Goal: Task Accomplishment & Management: Manage account settings

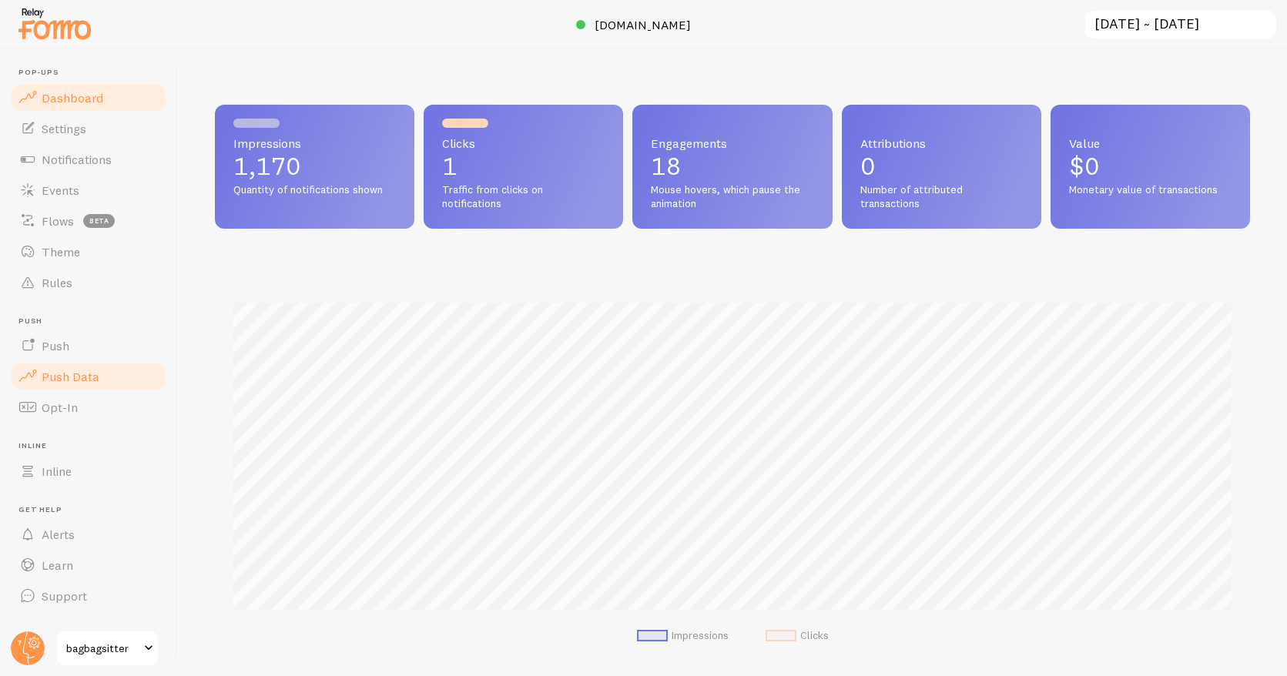
scroll to position [404, 1035]
click at [78, 136] on span "Settings" at bounding box center [64, 128] width 45 height 15
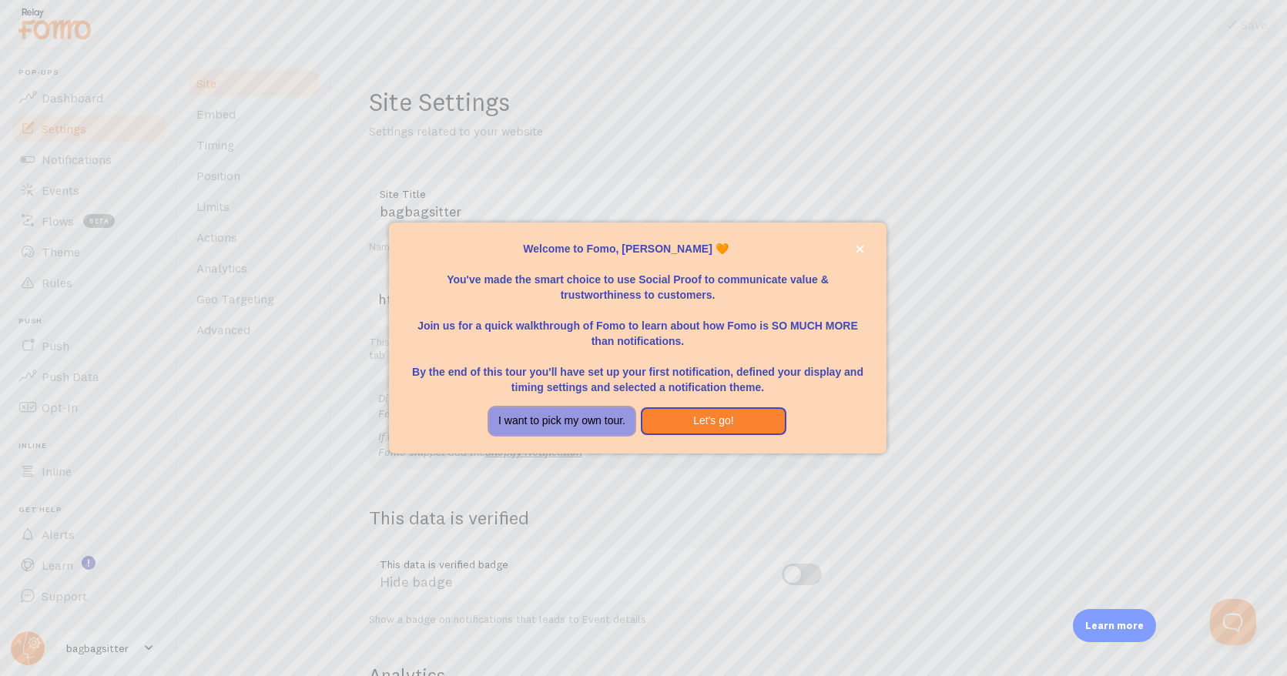
click at [584, 424] on button "I want to pick my own tour." at bounding box center [562, 421] width 146 height 28
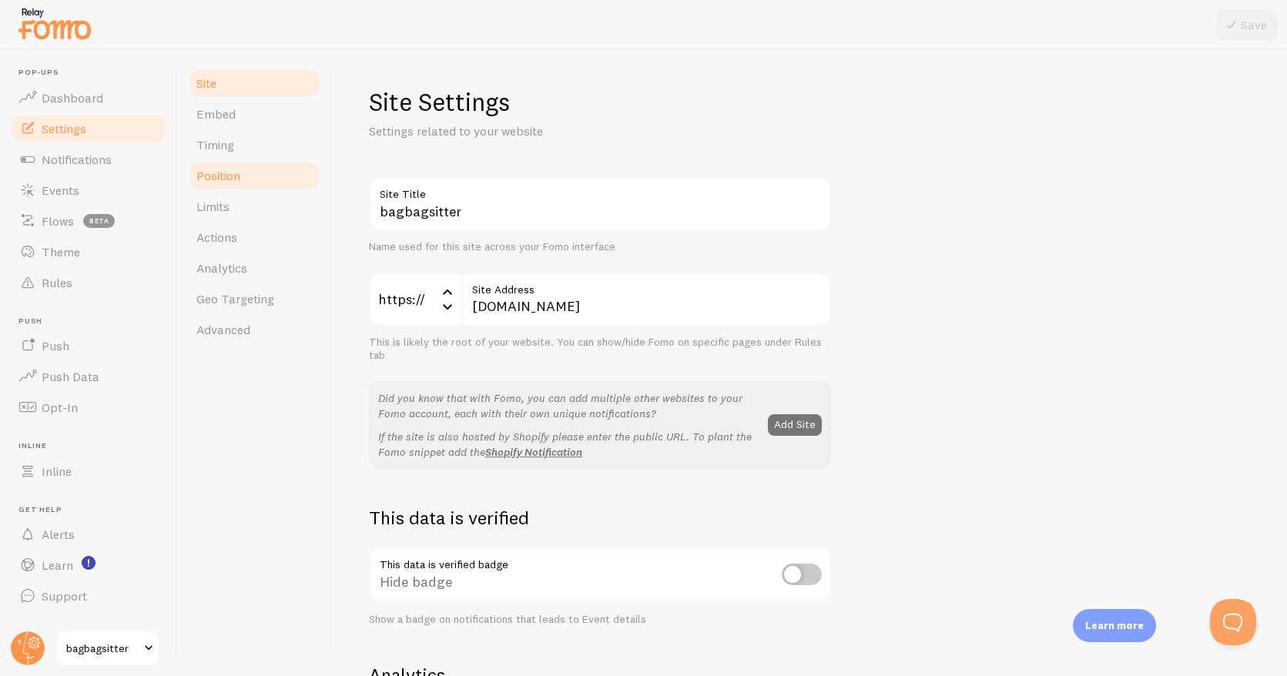
click at [223, 166] on link "Position" at bounding box center [254, 175] width 135 height 31
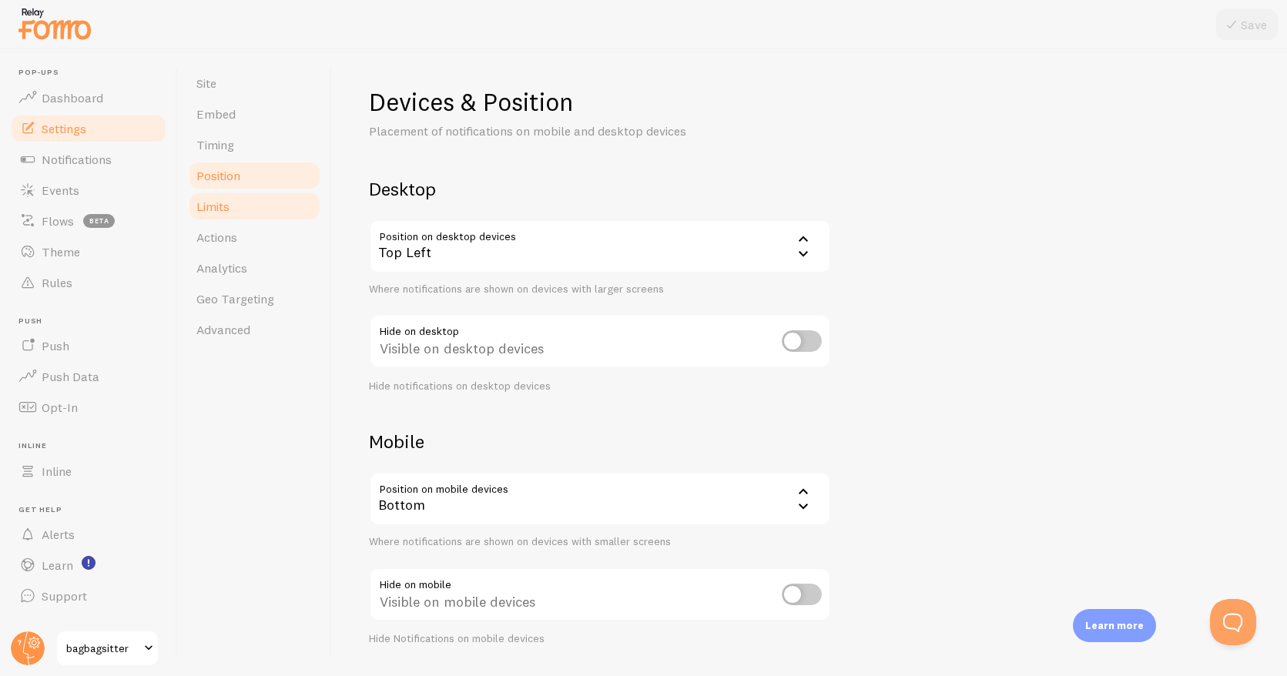
click at [210, 202] on span "Limits" at bounding box center [212, 206] width 33 height 15
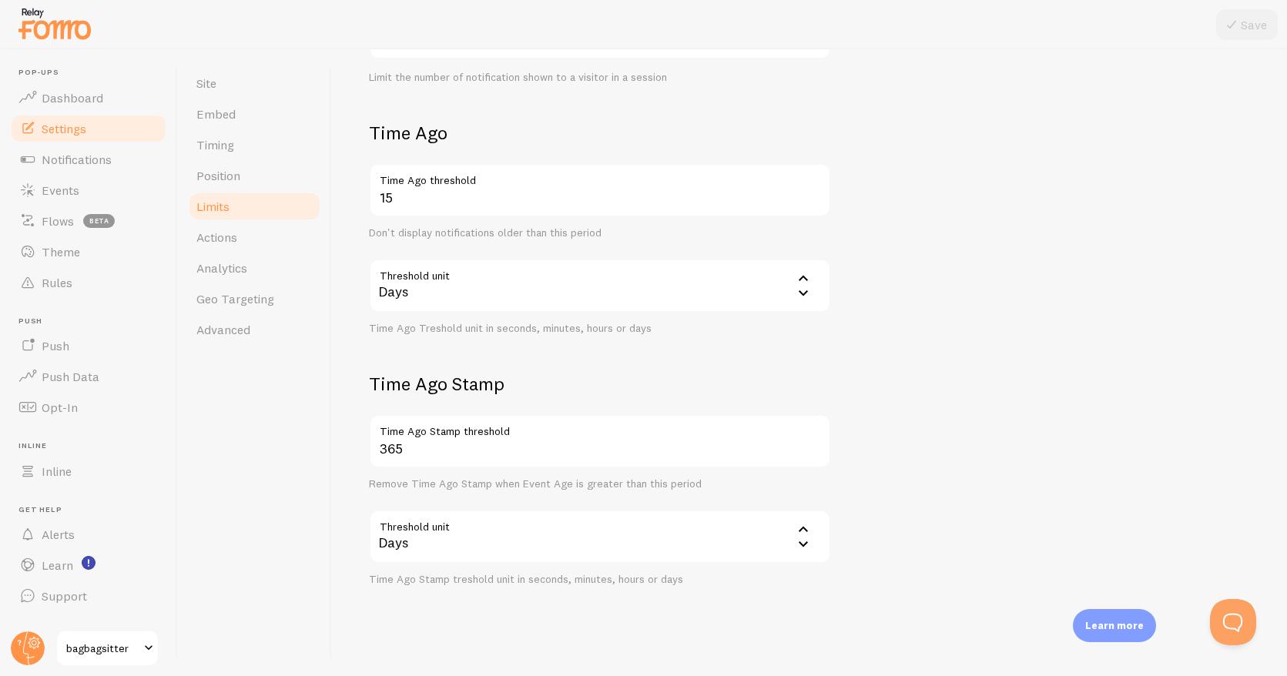
scroll to position [322, 0]
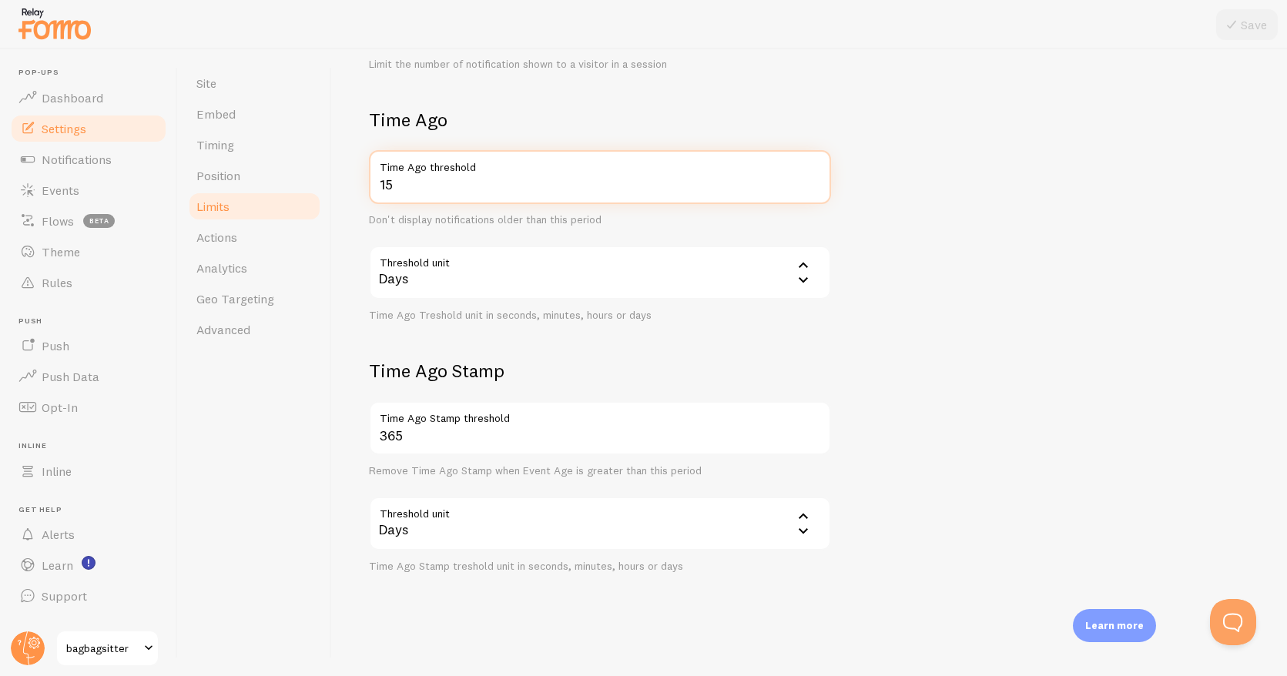
click at [488, 189] on input "15" at bounding box center [600, 177] width 462 height 54
type input "1"
type input "365"
click at [982, 279] on form "Notification Count 200 Max Notifications shown per page Limit the number of Not…" at bounding box center [809, 214] width 881 height 718
click at [1006, 275] on form "Notification Count 200 Max Notifications shown per page Limit the number of Not…" at bounding box center [809, 214] width 881 height 718
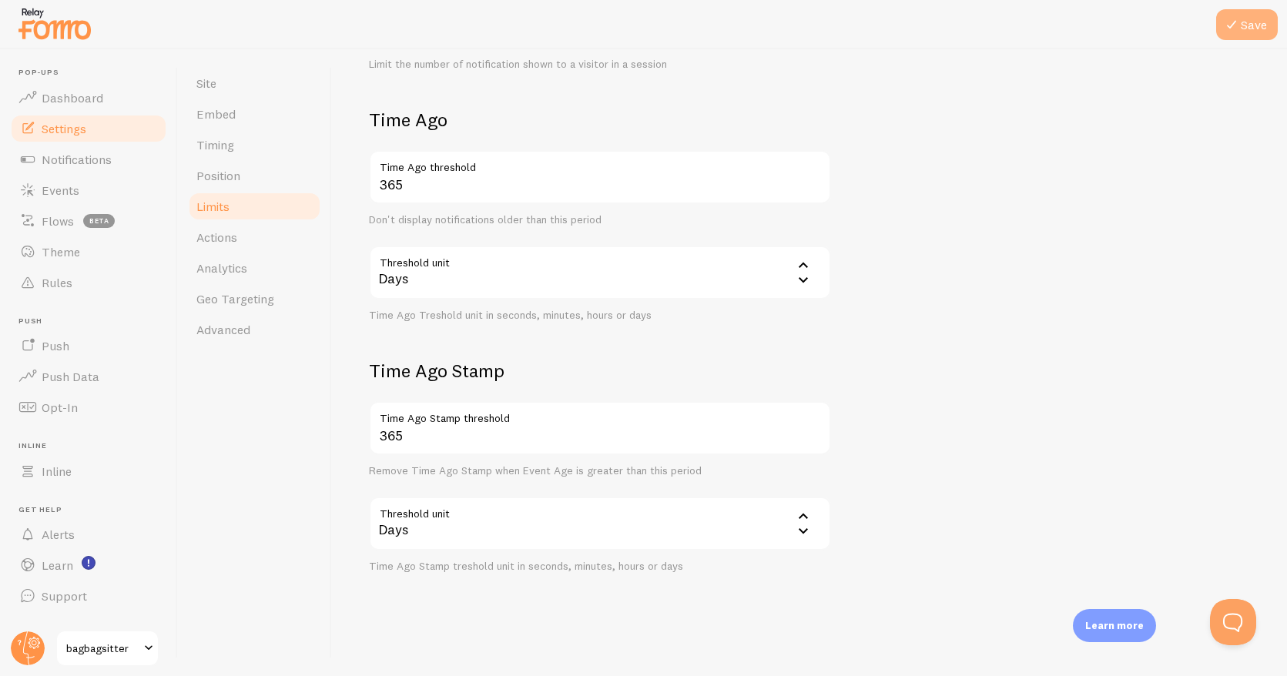
click at [1263, 26] on button "Save" at bounding box center [1247, 24] width 62 height 31
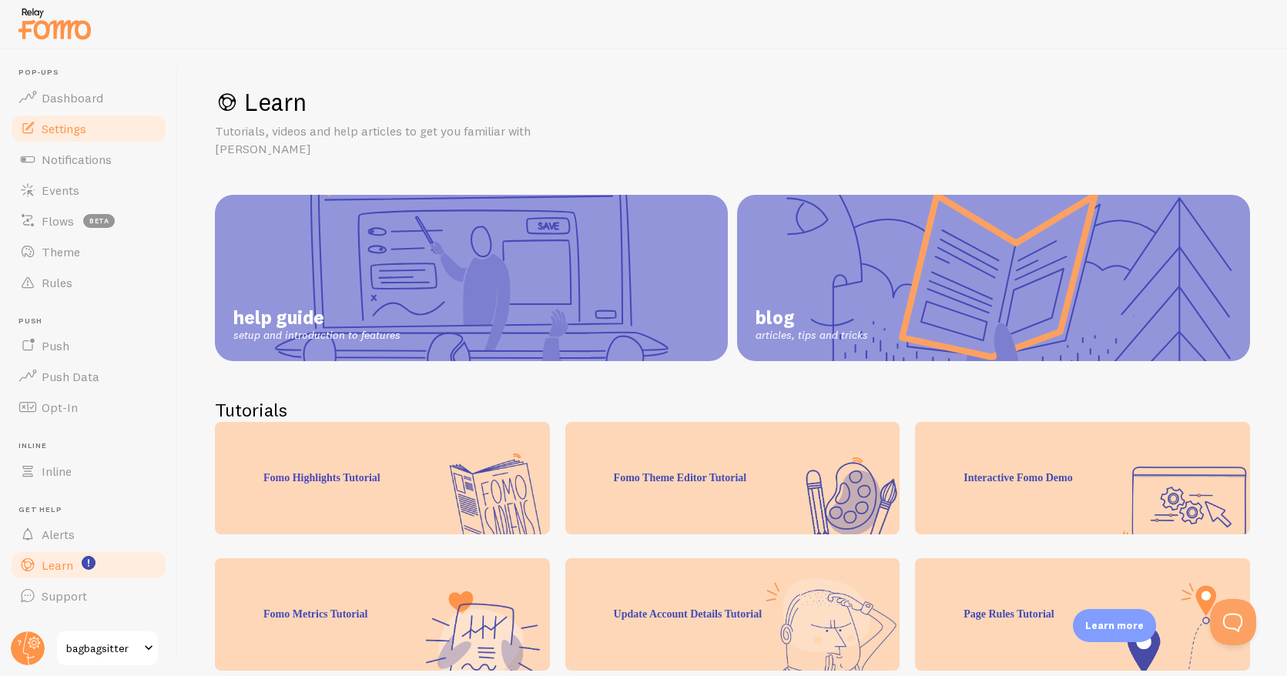
click at [76, 127] on span "Settings" at bounding box center [64, 128] width 45 height 15
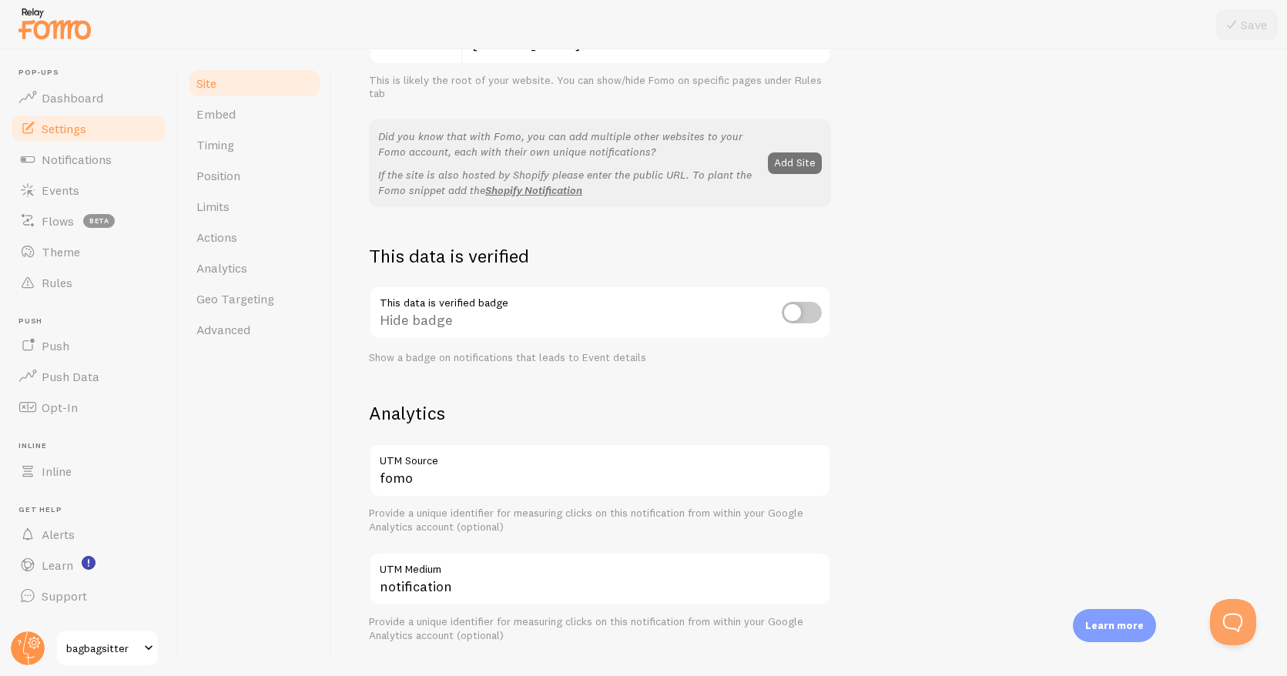
scroll to position [263, 0]
click at [790, 313] on div "This data is verified badge Hide badge Show a badge on notifications that leads…" at bounding box center [600, 324] width 462 height 79
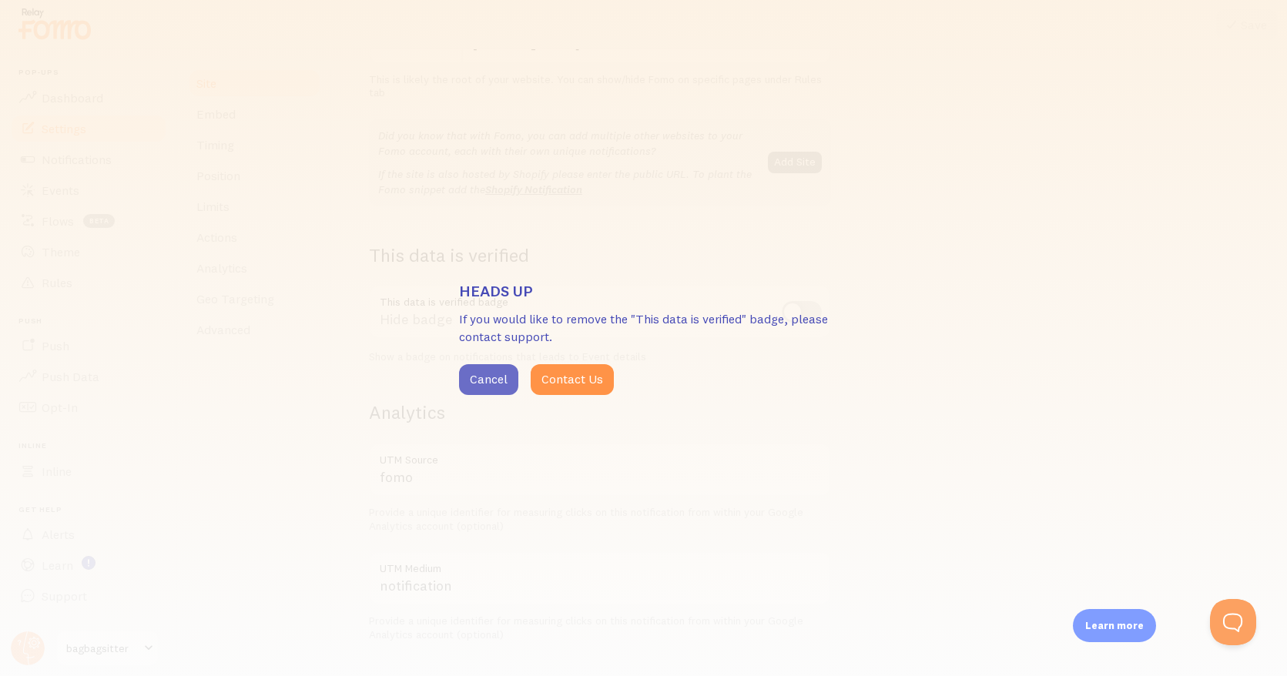
click at [487, 380] on button "Cancel" at bounding box center [488, 379] width 59 height 31
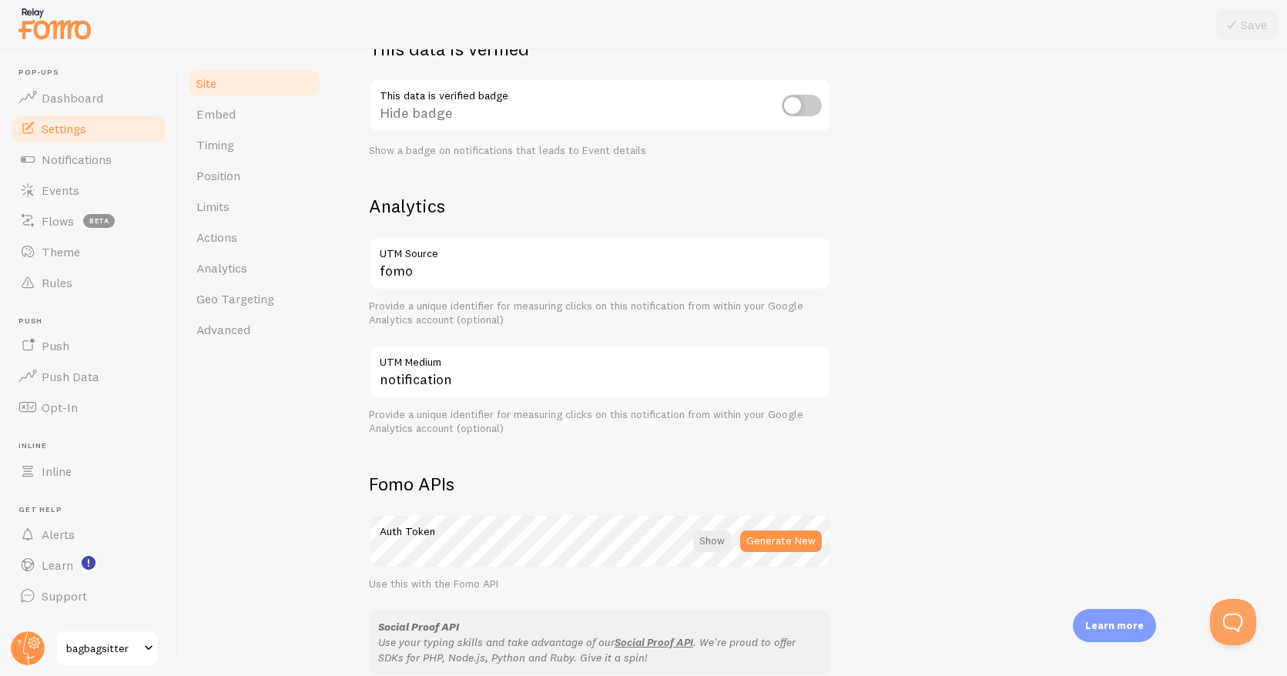
scroll to position [479, 0]
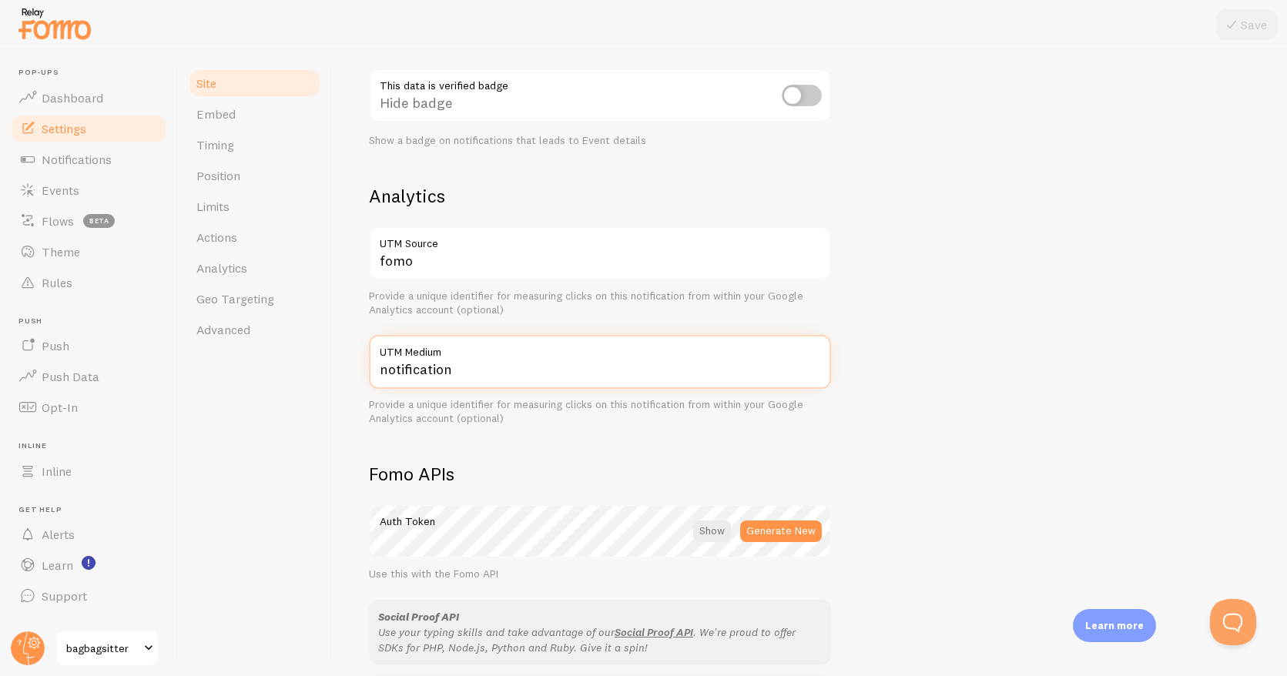
click at [571, 386] on input "notification" at bounding box center [600, 362] width 462 height 54
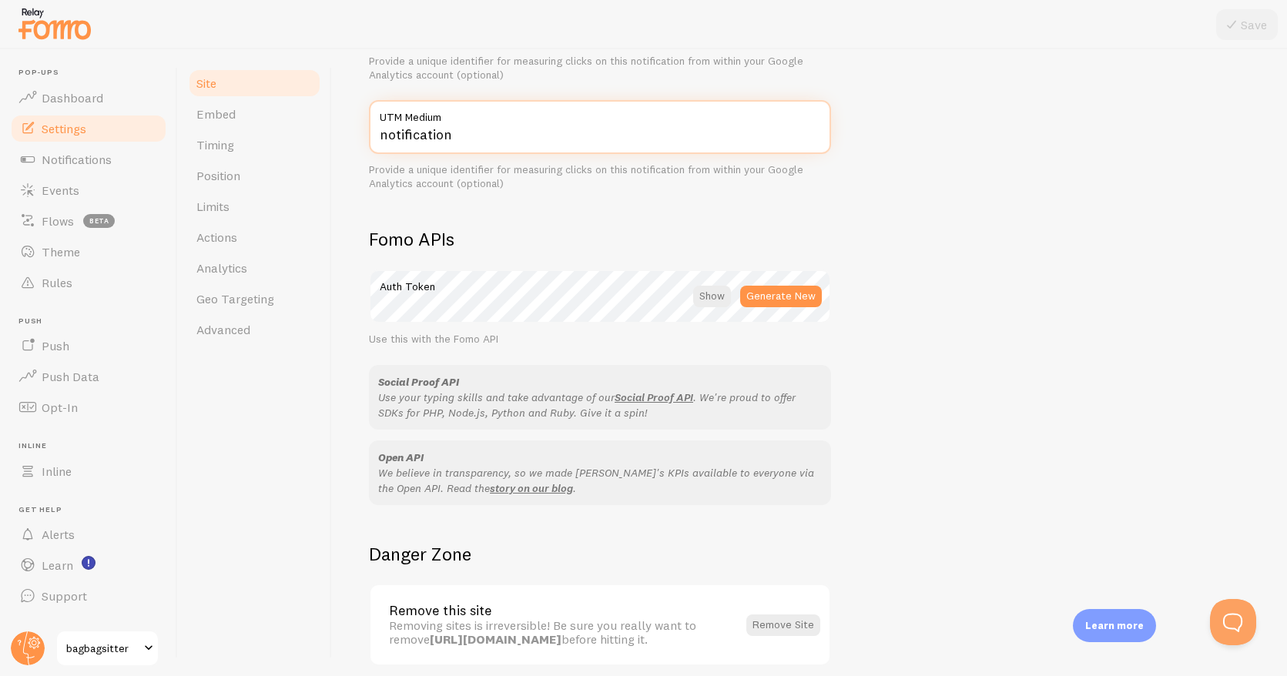
scroll to position [778, 0]
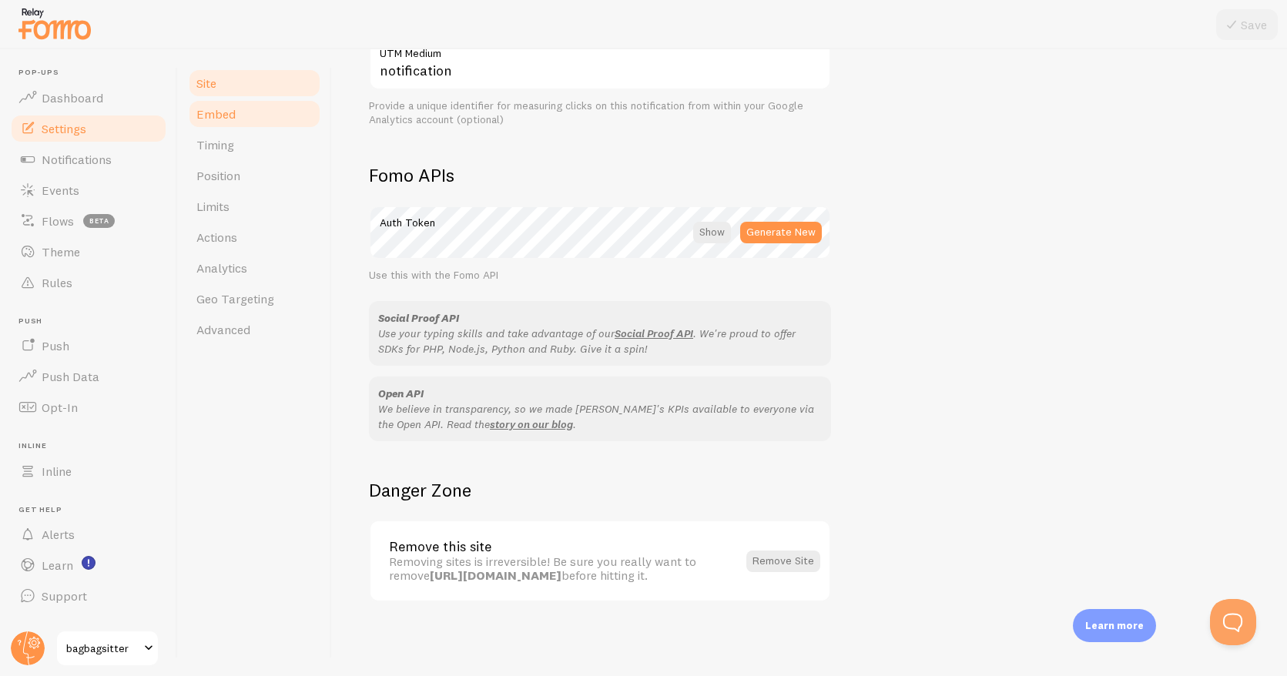
click at [223, 102] on link "Embed" at bounding box center [254, 114] width 135 height 31
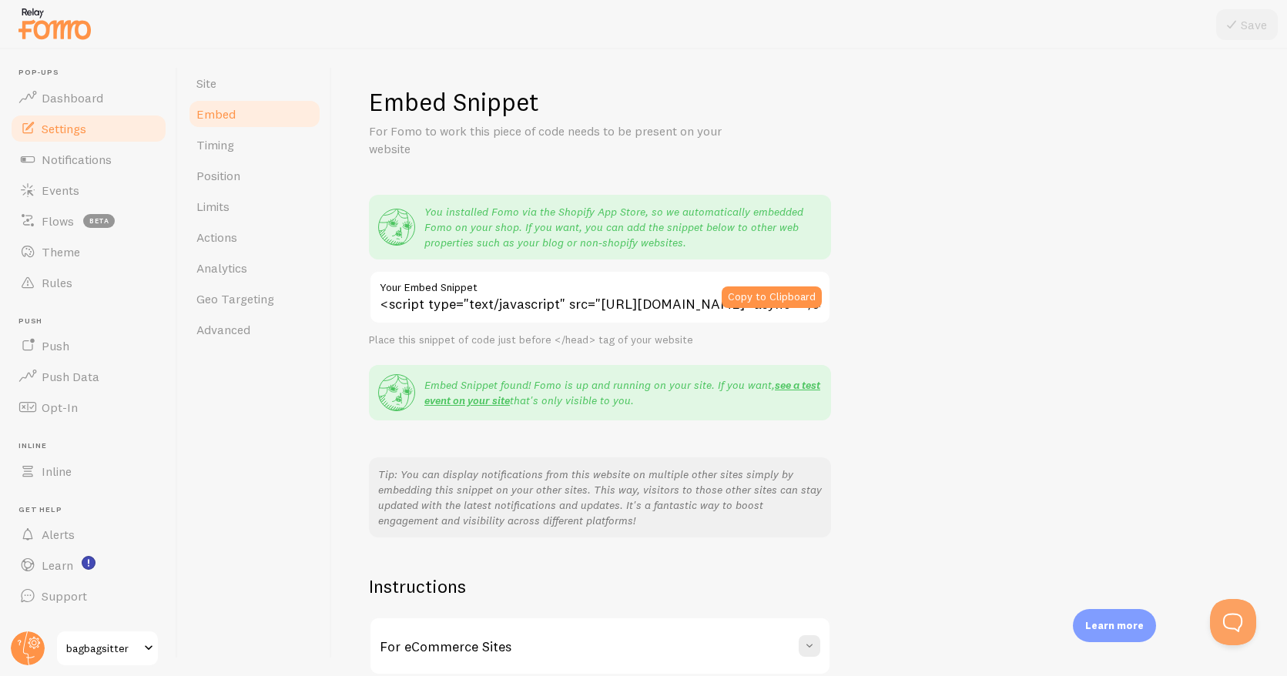
scroll to position [150, 0]
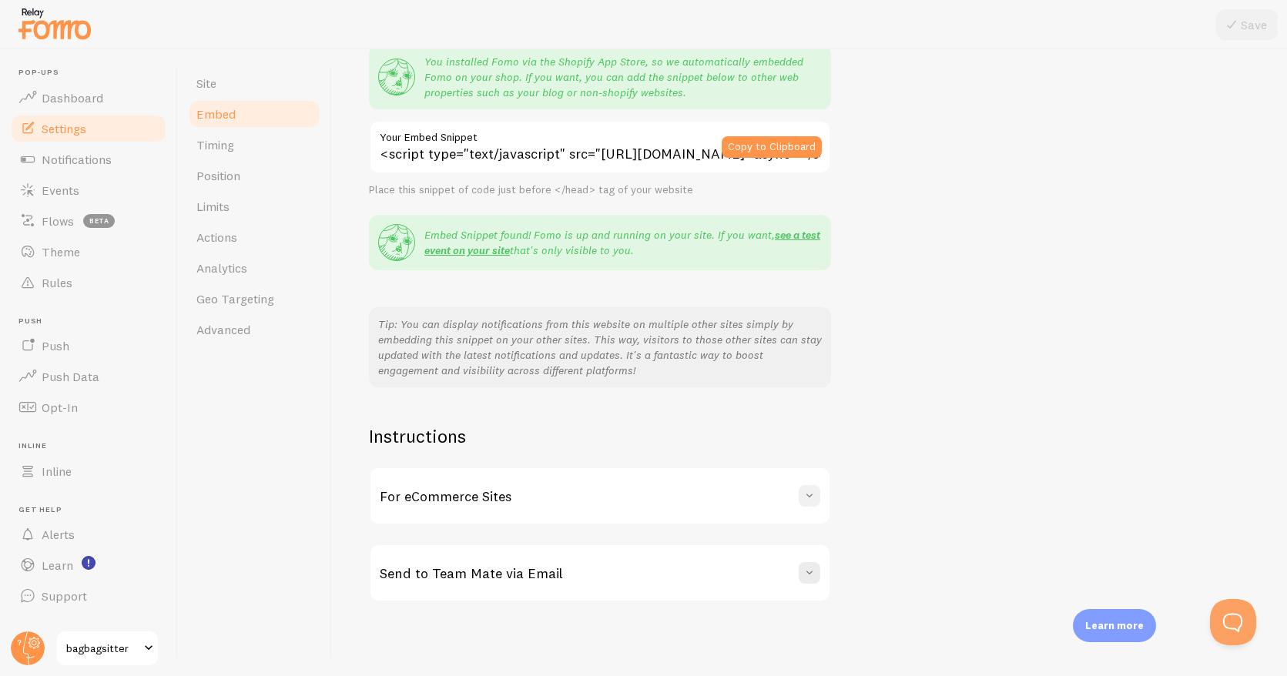
click at [815, 498] on span at bounding box center [808, 495] width 15 height 15
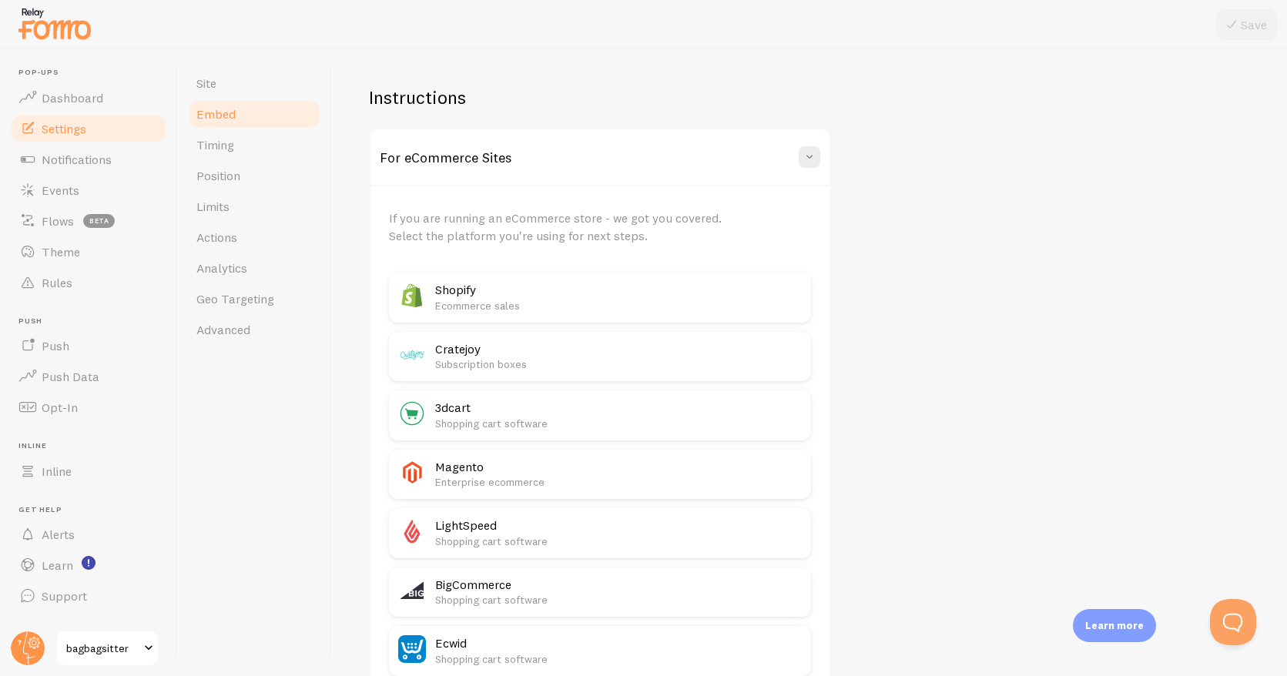
scroll to position [955, 0]
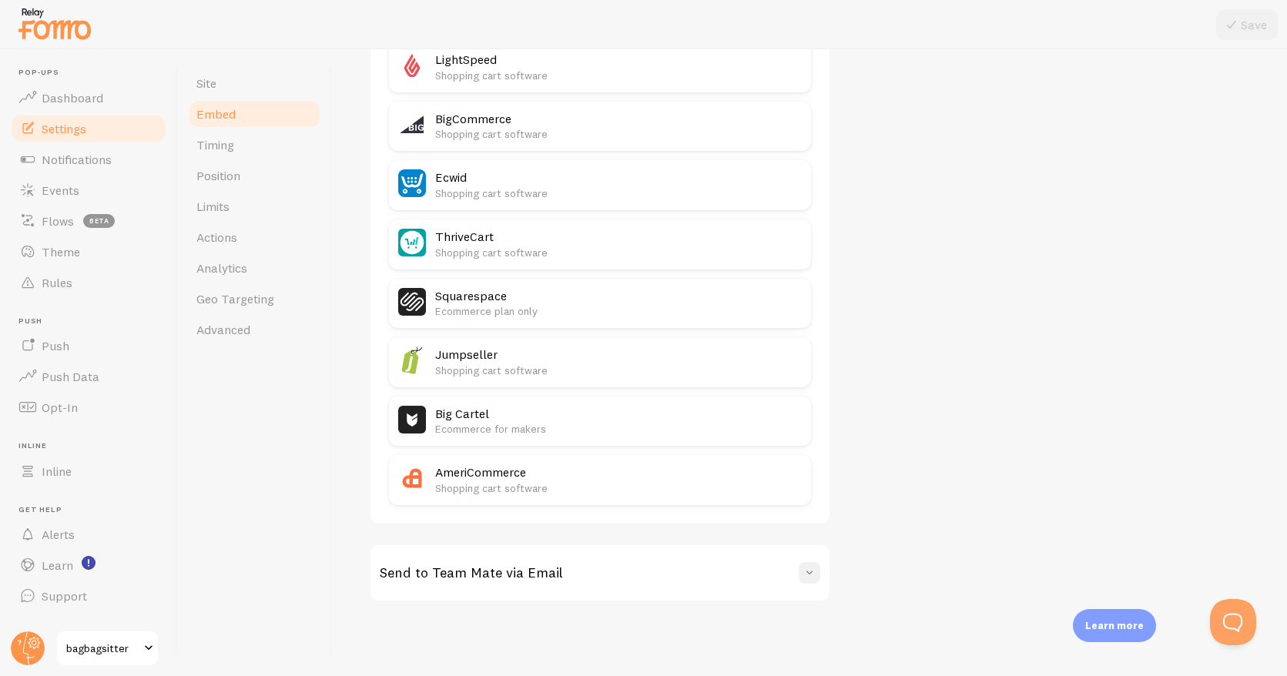
click at [811, 573] on span at bounding box center [808, 572] width 15 height 15
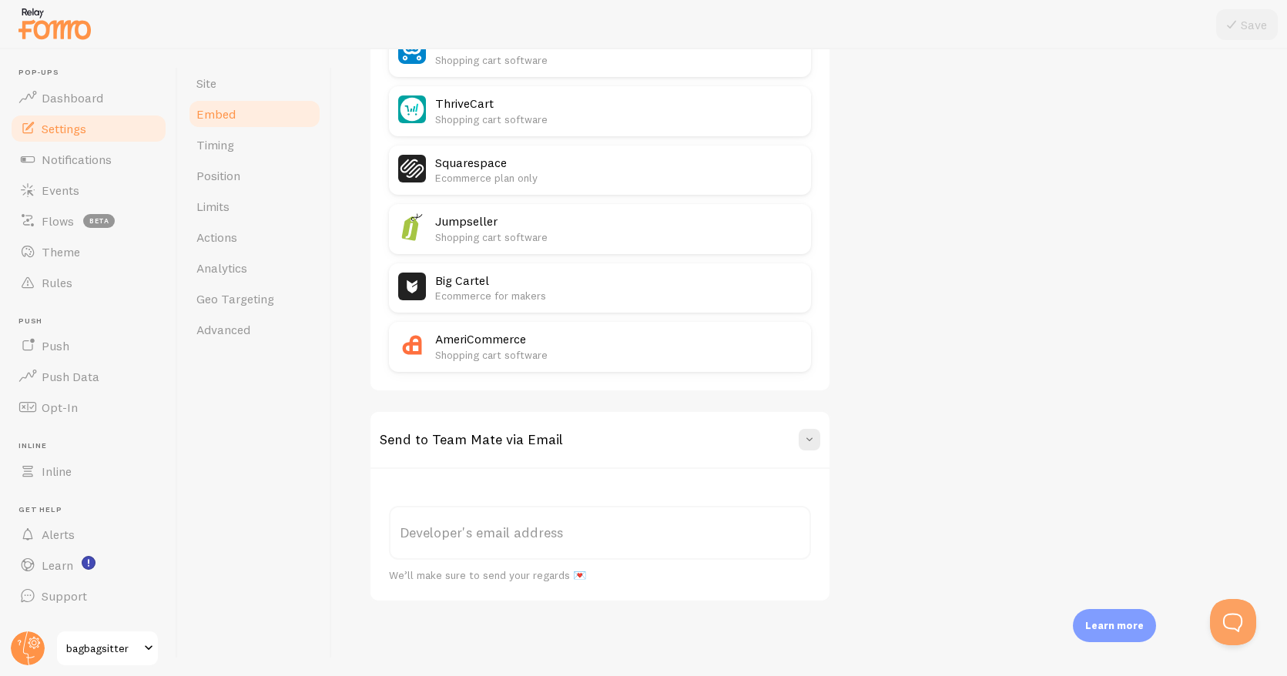
click at [520, 537] on label "Developer's email address" at bounding box center [600, 533] width 422 height 54
click at [520, 537] on input "Developer's email address" at bounding box center [600, 533] width 422 height 54
click at [815, 440] on span at bounding box center [808, 439] width 15 height 15
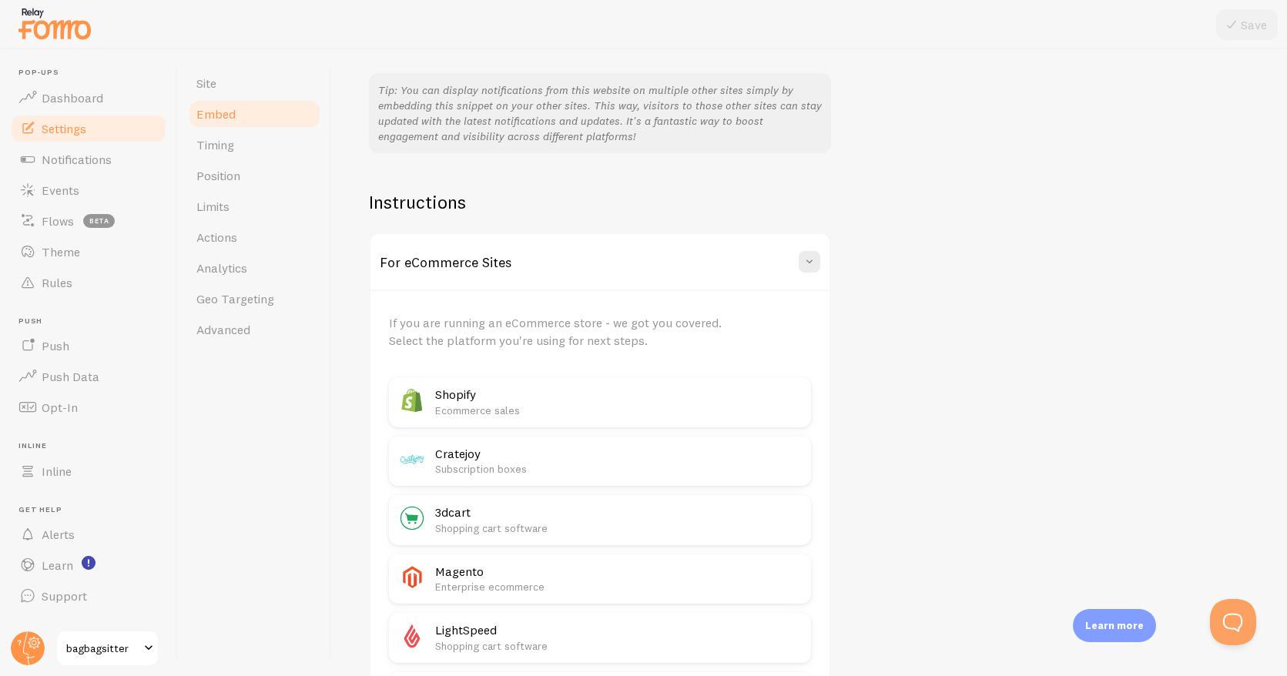
scroll to position [385, 0]
click at [691, 415] on div "Shopify Ecommerce sales" at bounding box center [600, 401] width 422 height 50
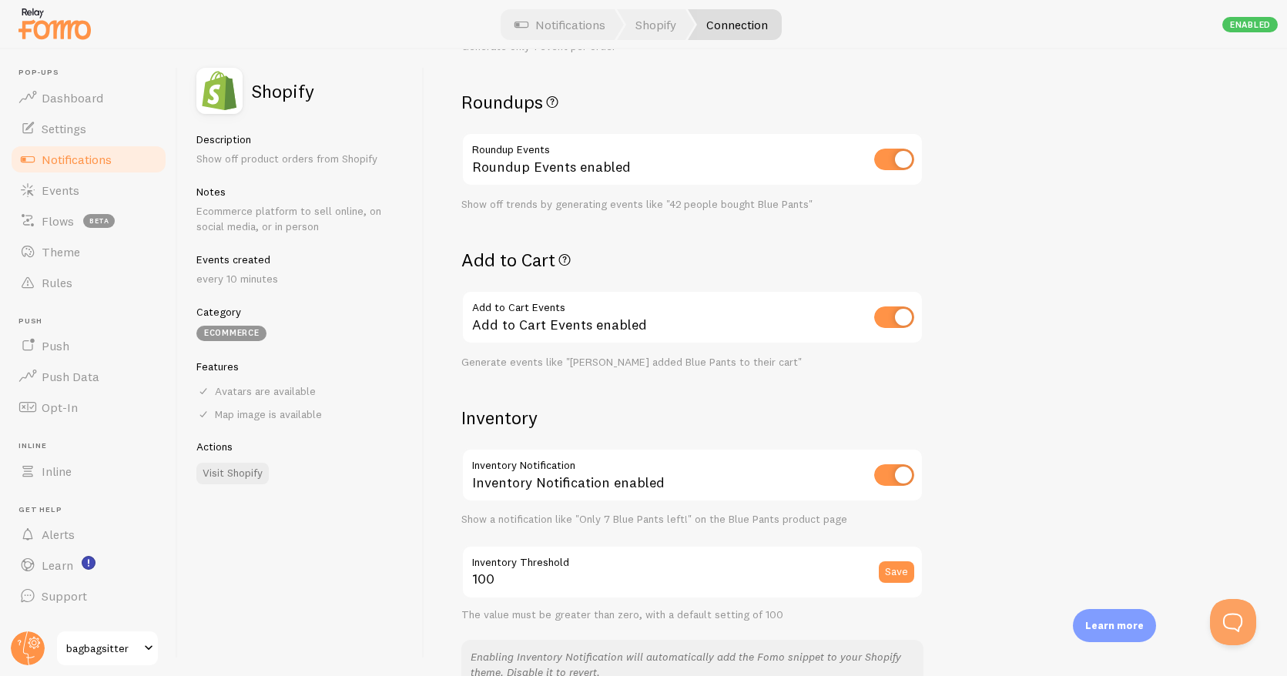
scroll to position [1011, 0]
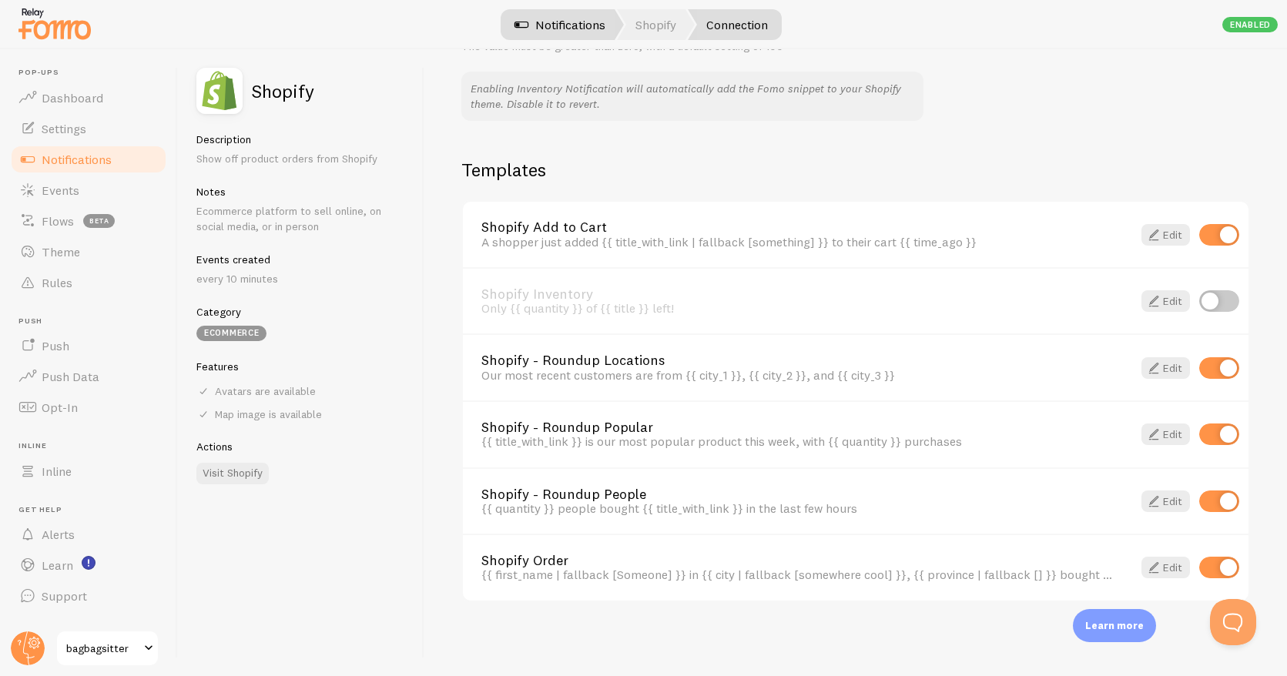
click at [563, 28] on link "Notifications" at bounding box center [560, 24] width 128 height 31
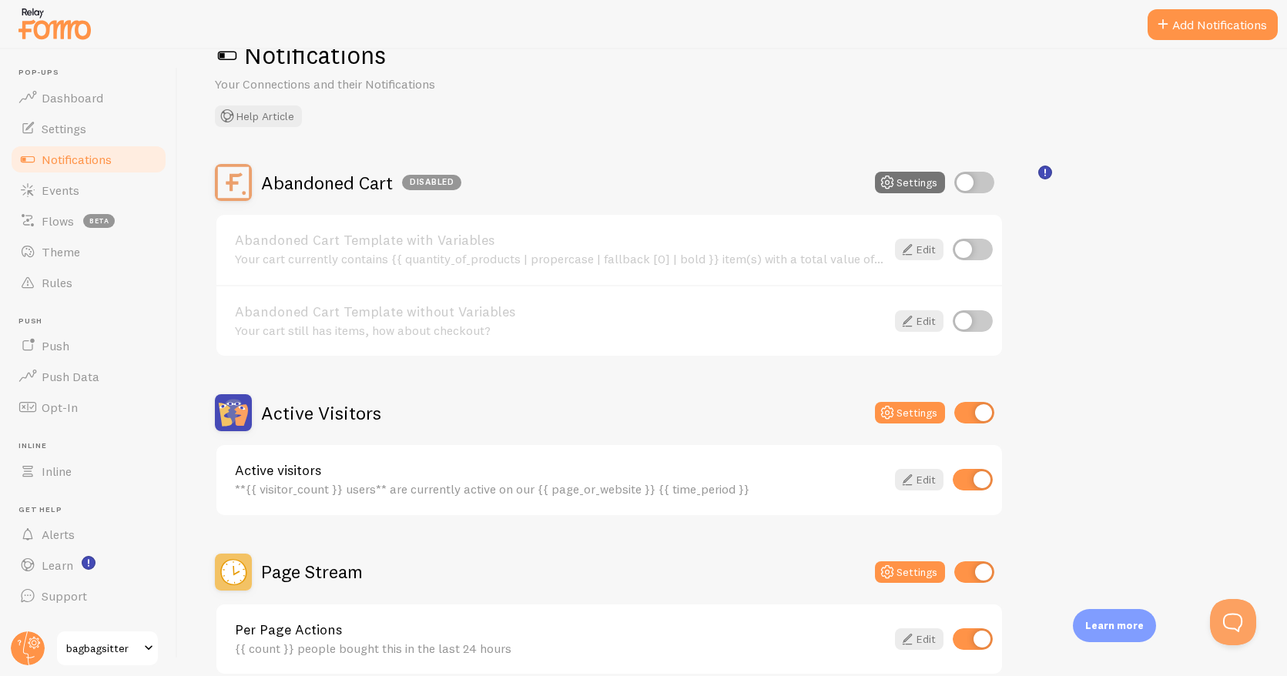
scroll to position [56, 0]
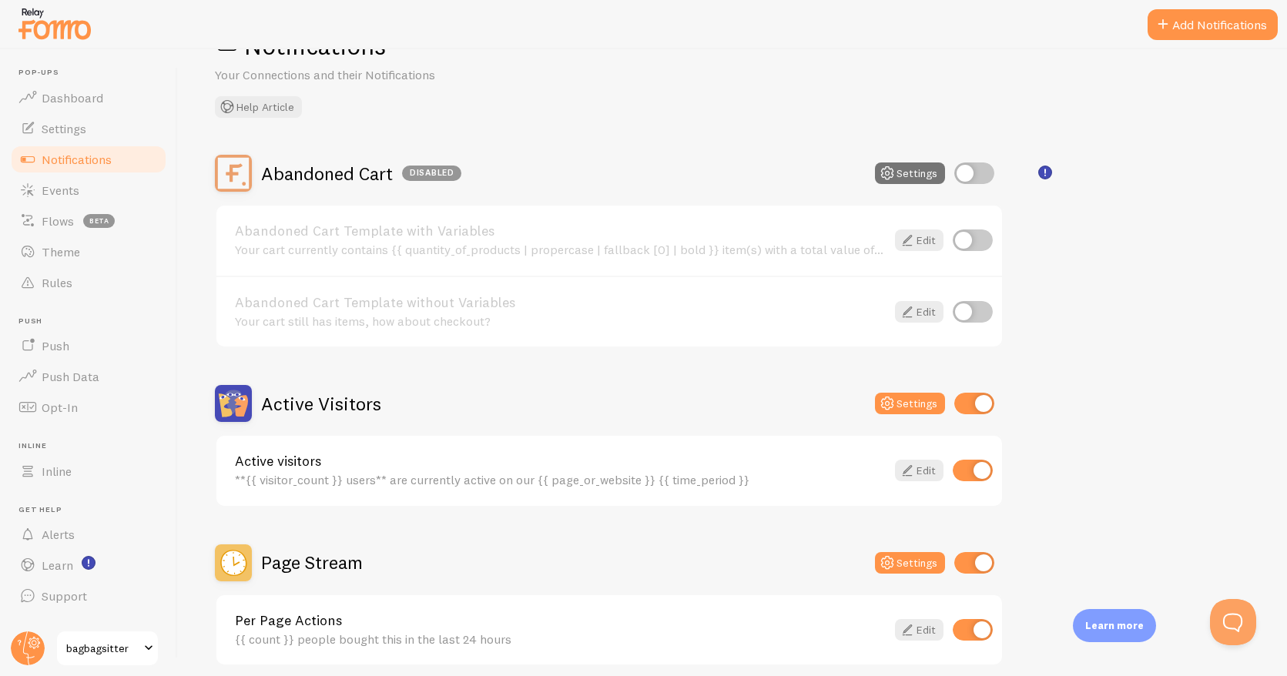
click at [960, 242] on input "checkbox" at bounding box center [972, 240] width 40 height 22
checkbox input "true"
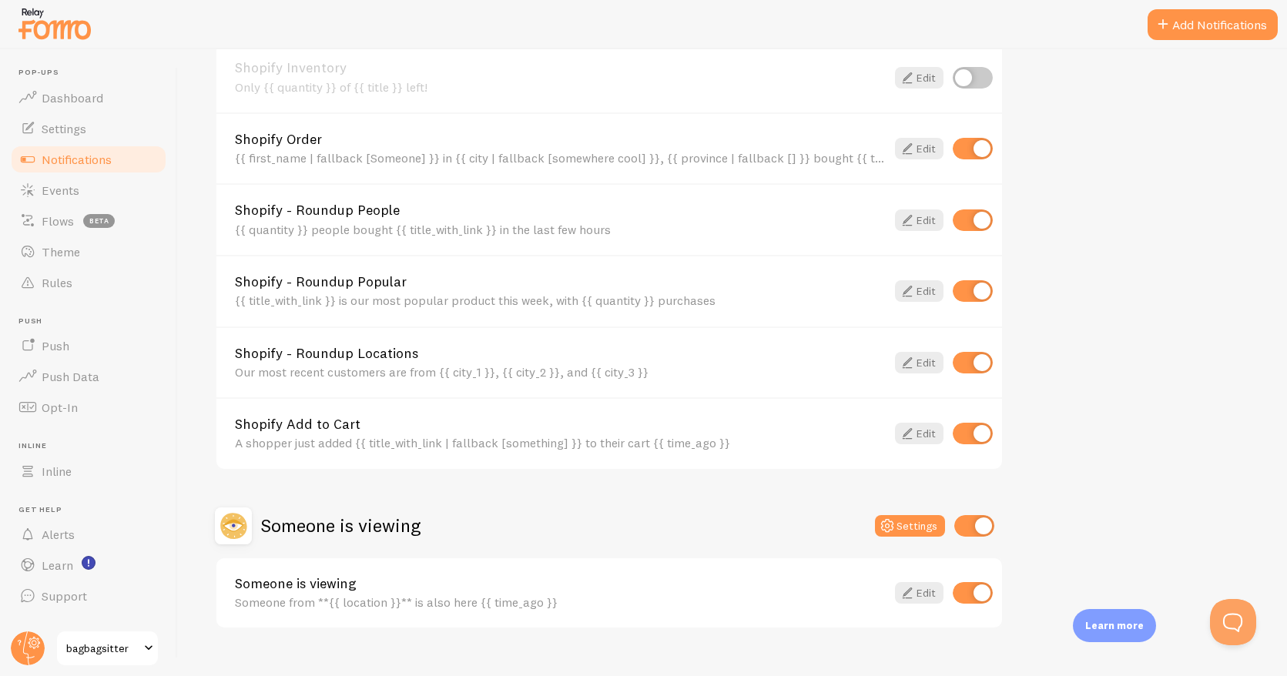
scroll to position [795, 0]
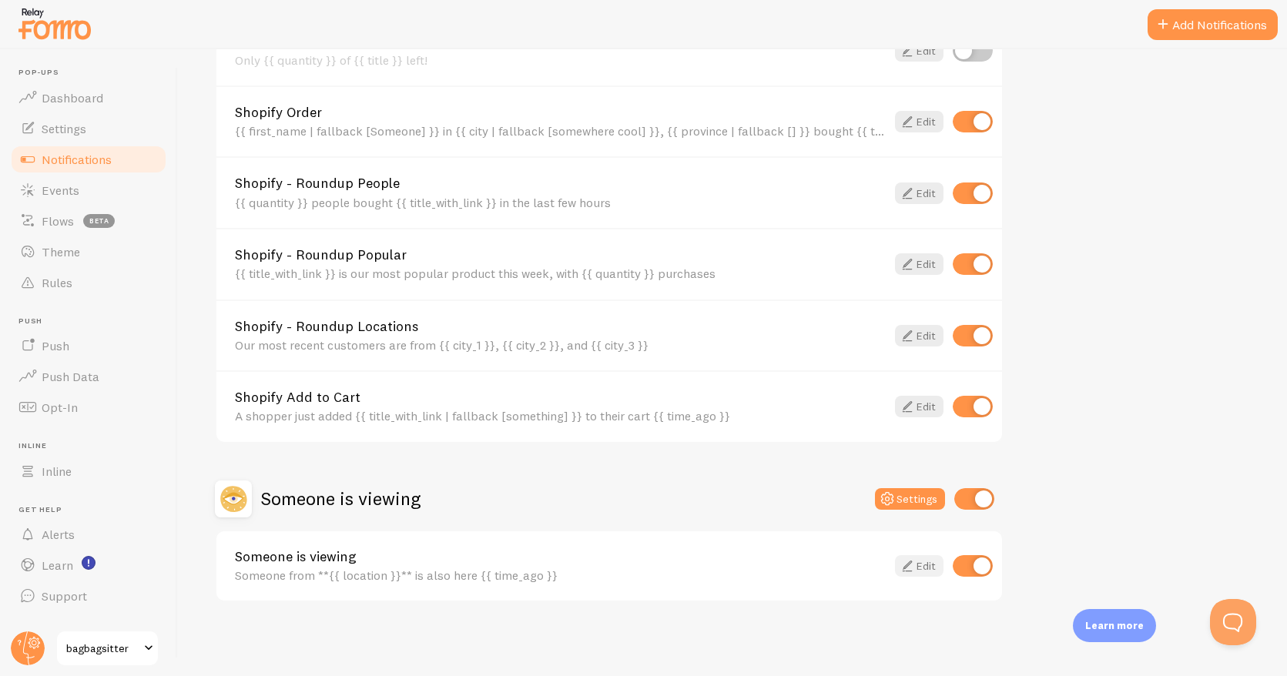
click at [919, 564] on link "Edit" at bounding box center [919, 566] width 49 height 22
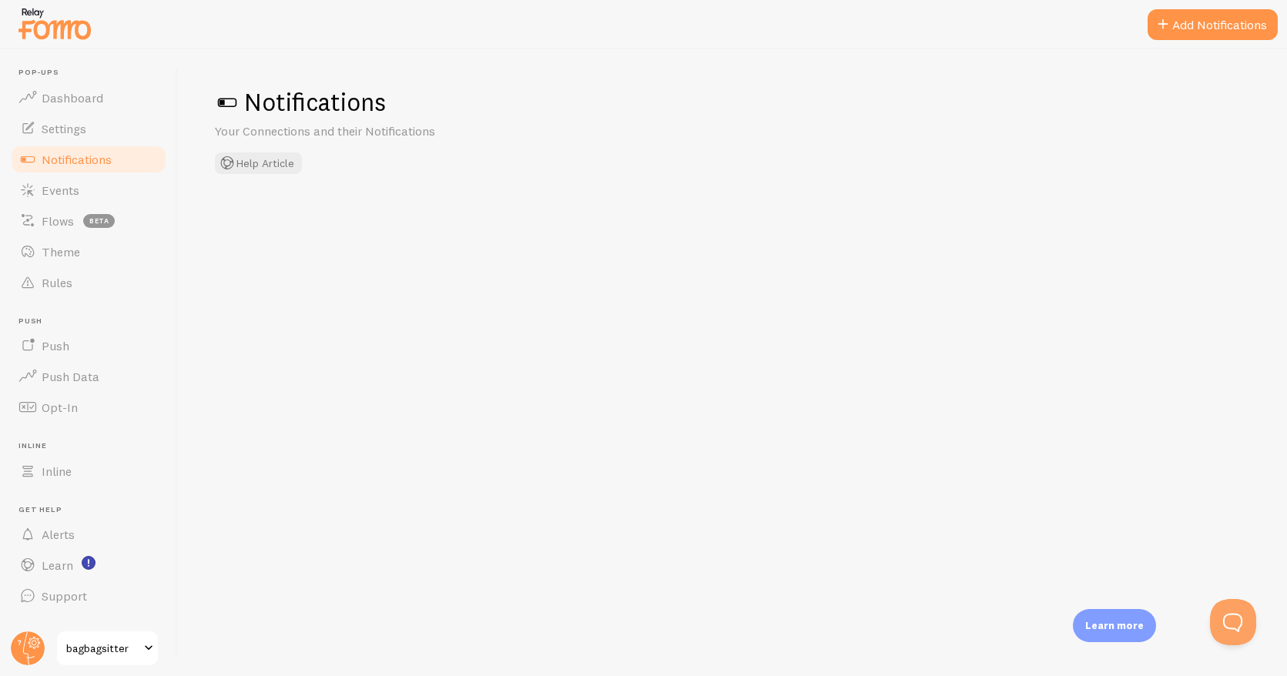
checkbox input "true"
